Goal: Communication & Community: Answer question/provide support

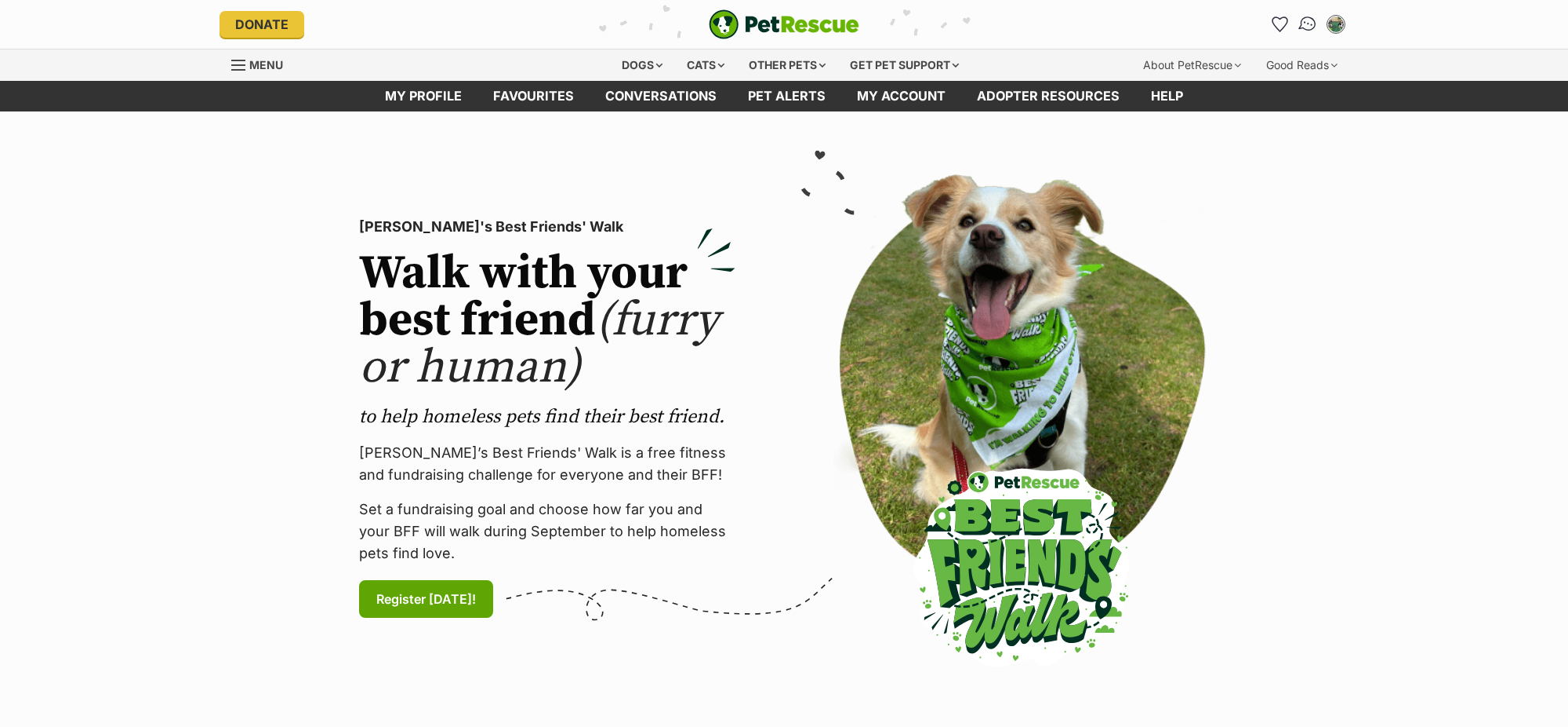
click at [1304, 26] on img "Conversations" at bounding box center [1308, 24] width 21 height 20
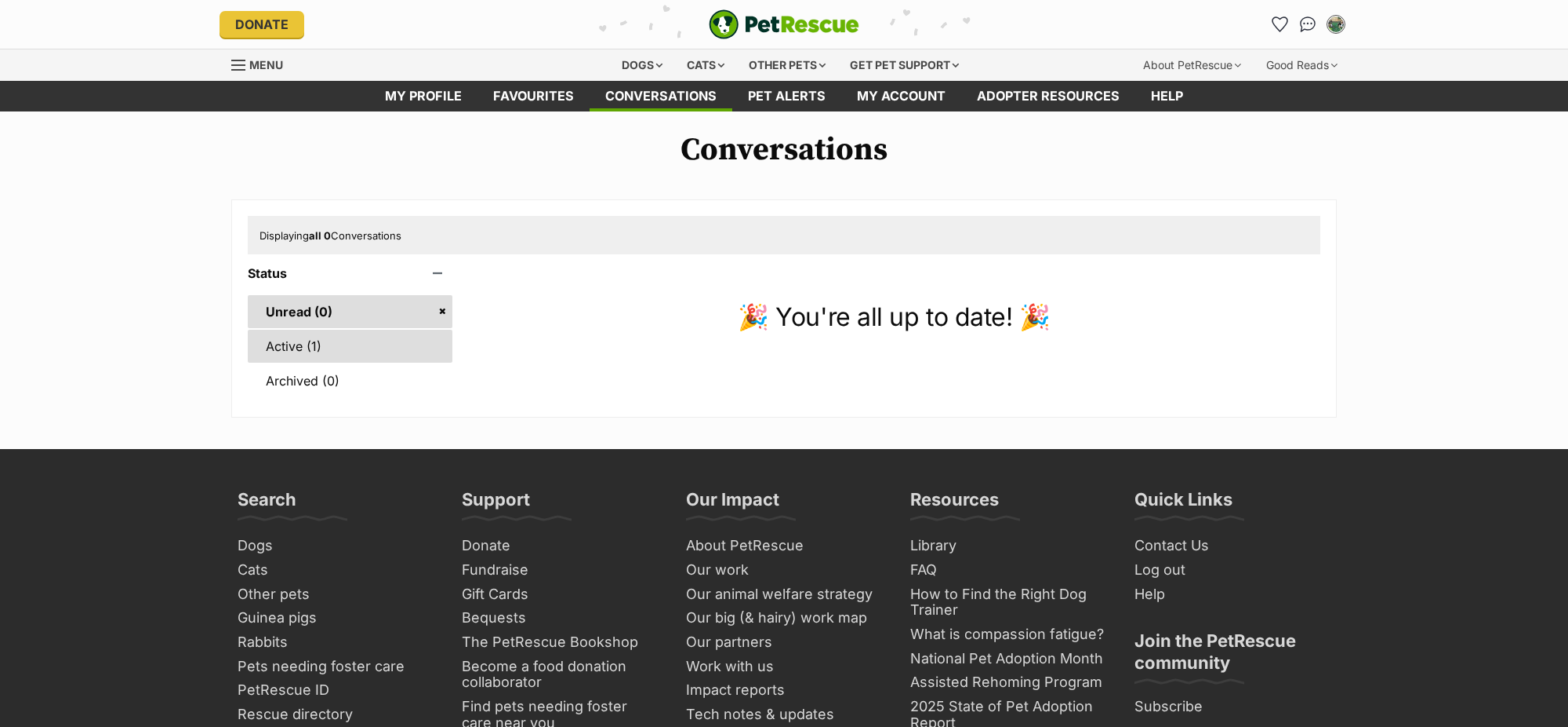
click at [314, 354] on link "Active (1)" at bounding box center [349, 346] width 205 height 33
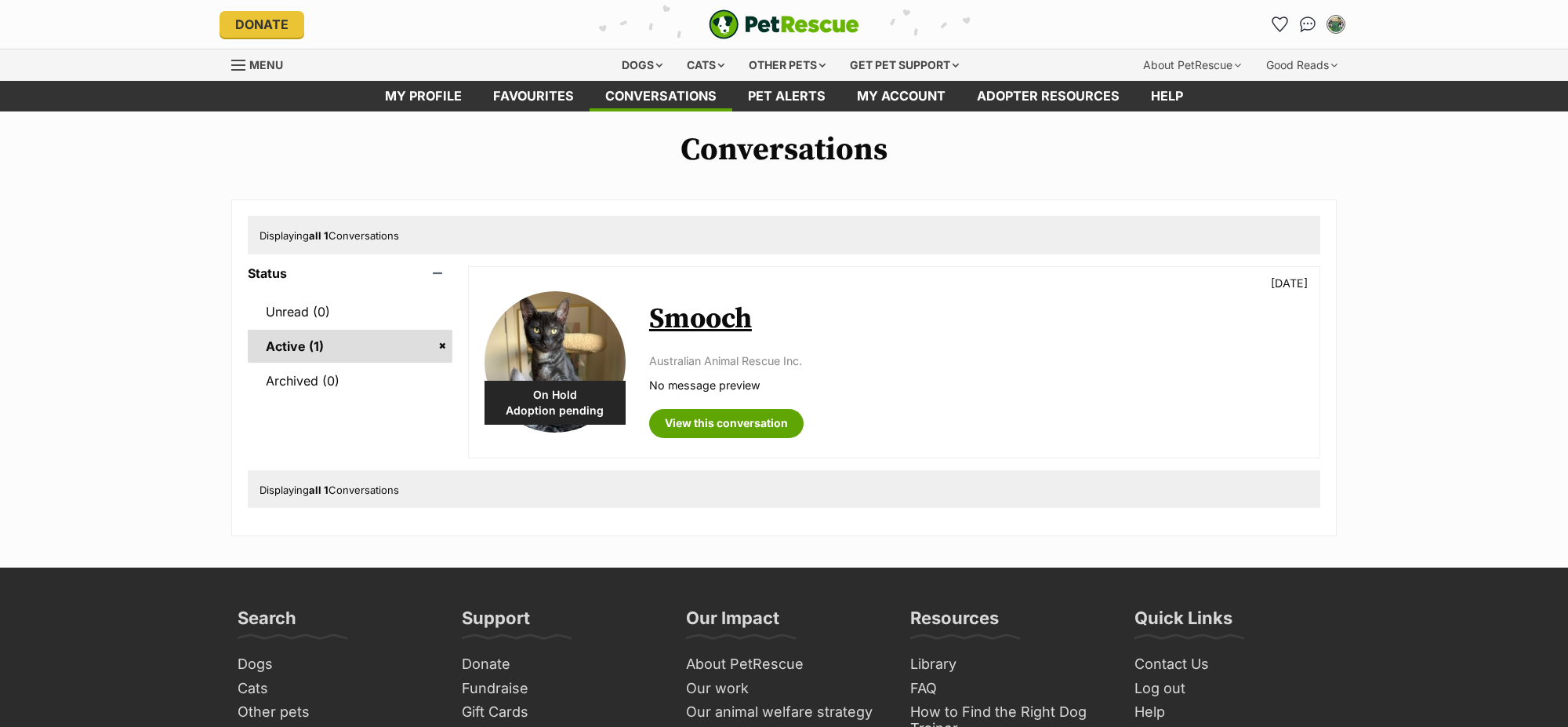
click at [572, 314] on img at bounding box center [555, 362] width 141 height 141
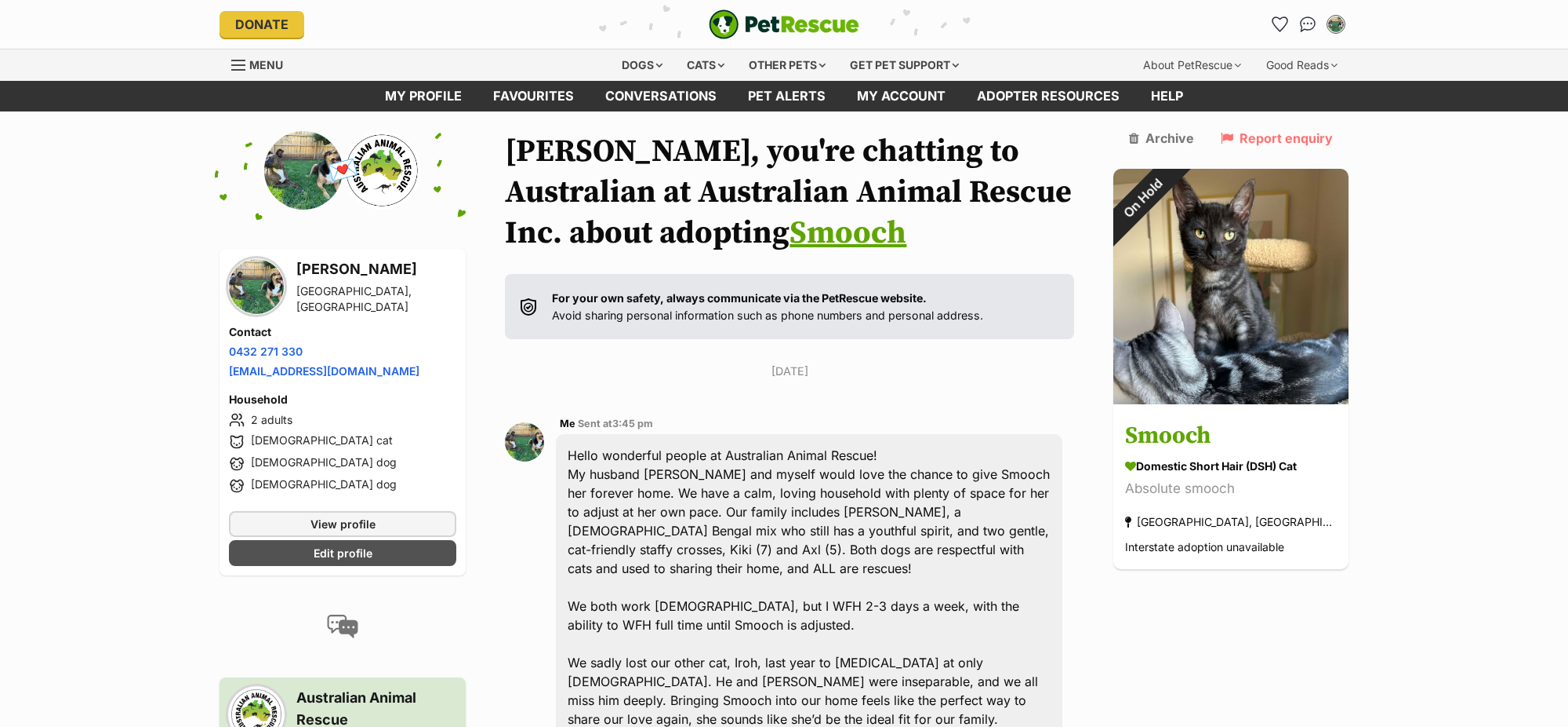
click at [789, 238] on link "Smooch" at bounding box center [848, 233] width 117 height 39
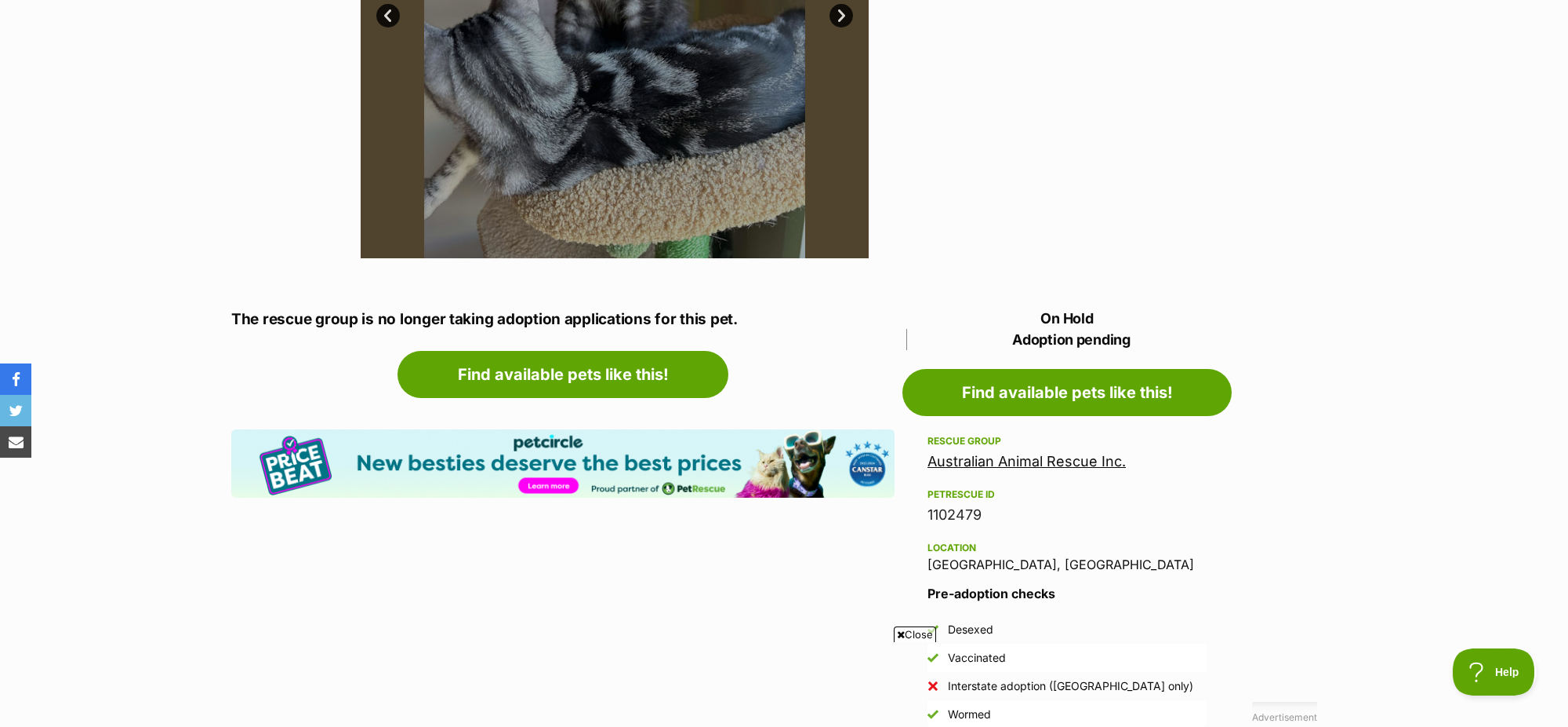
click at [1061, 452] on div "Australian Animal Rescue Inc." at bounding box center [1067, 461] width 279 height 22
click at [1055, 465] on link "Australian Animal Rescue Inc." at bounding box center [1027, 460] width 199 height 17
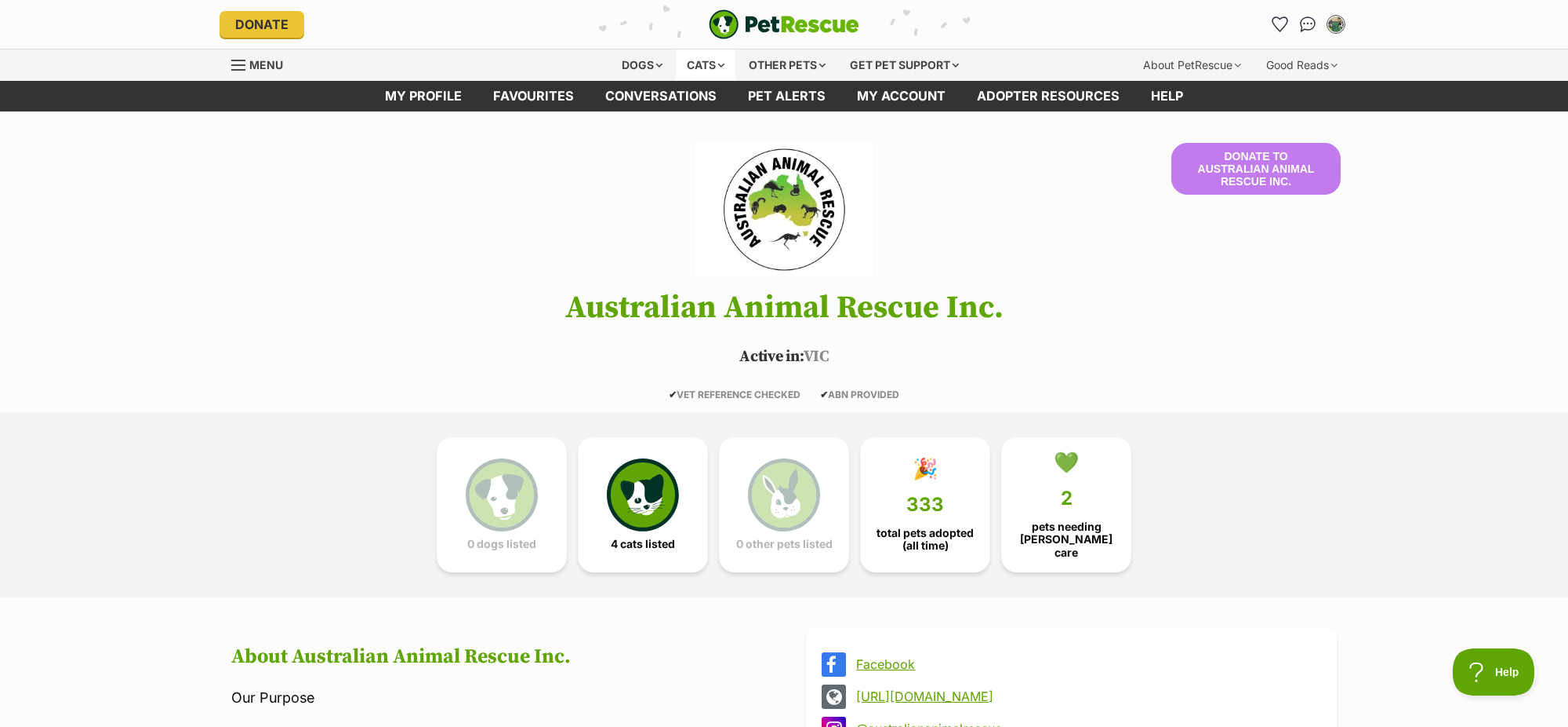
click at [728, 61] on div "Cats" at bounding box center [706, 65] width 59 height 31
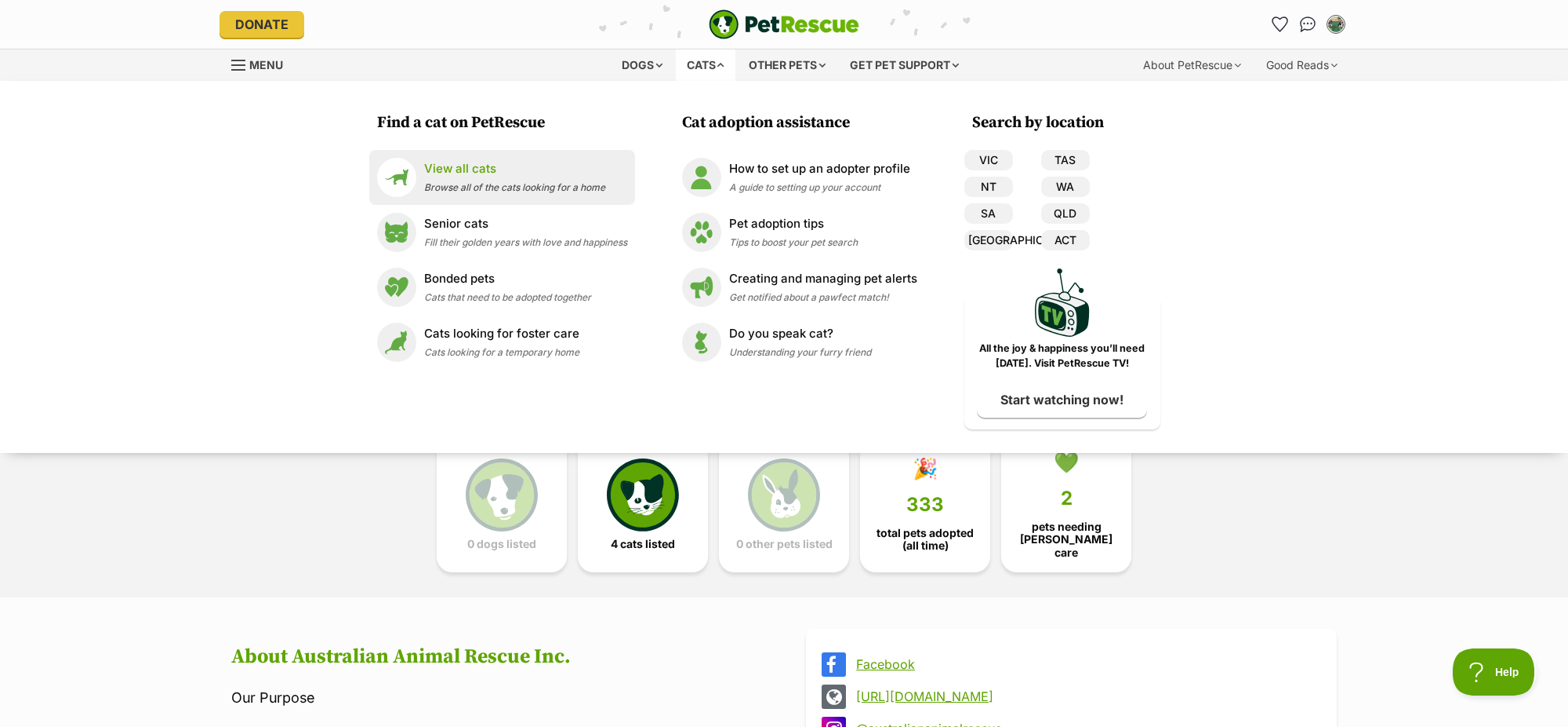
click at [474, 160] on link "View all cats Browse all of the cats looking for a home" at bounding box center [502, 177] width 250 height 39
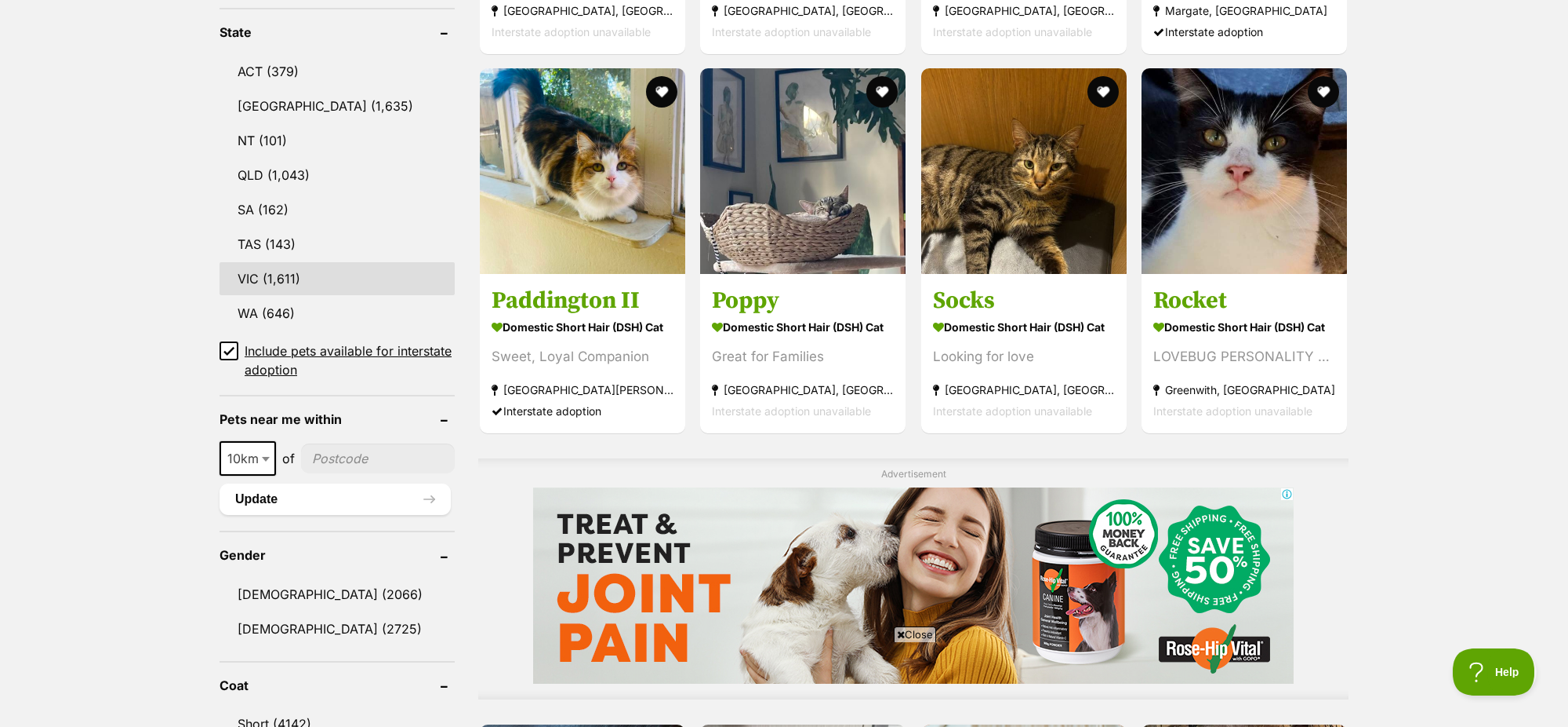
click at [318, 275] on link "VIC (1,611)" at bounding box center [337, 279] width 235 height 33
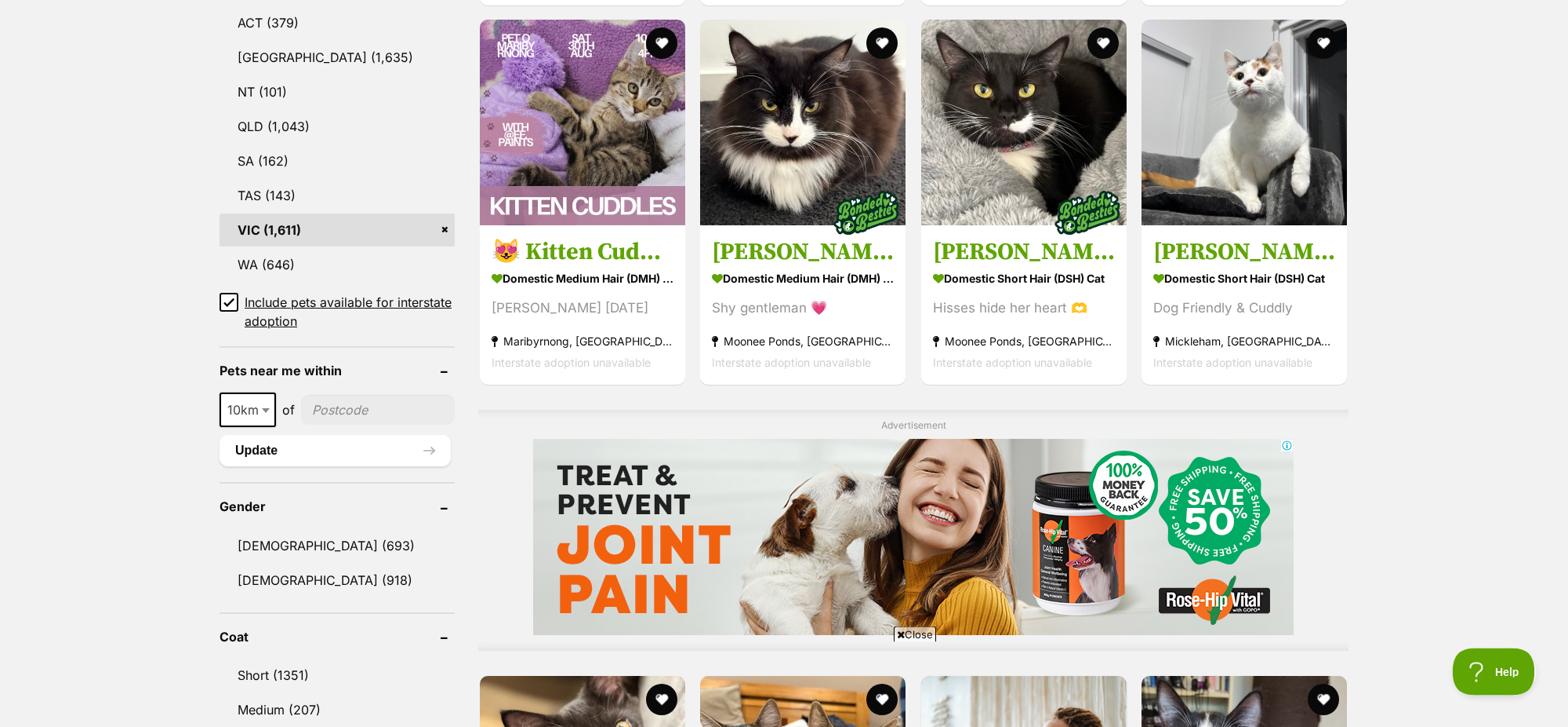
scroll to position [907, 0]
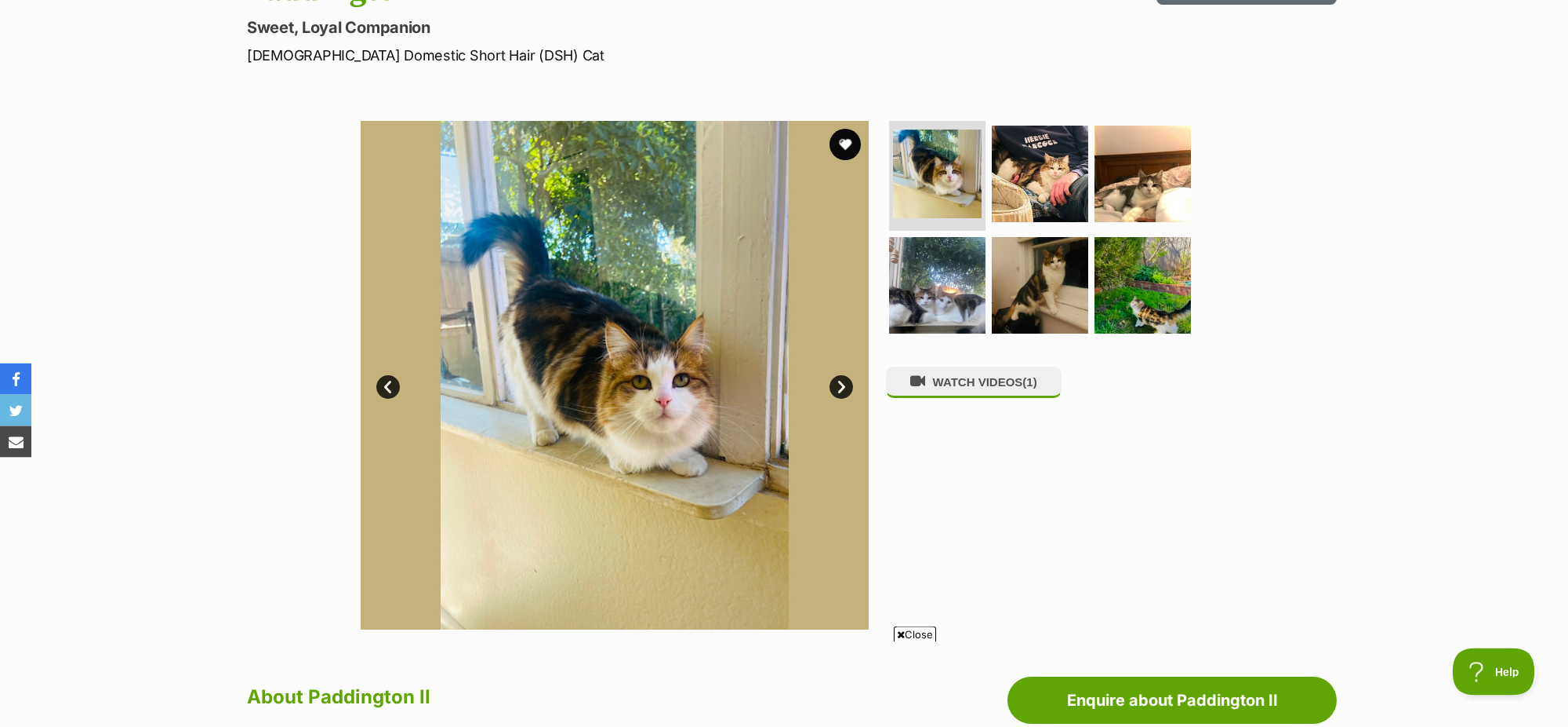
scroll to position [165, 0]
